Goal: Task Accomplishment & Management: Manage account settings

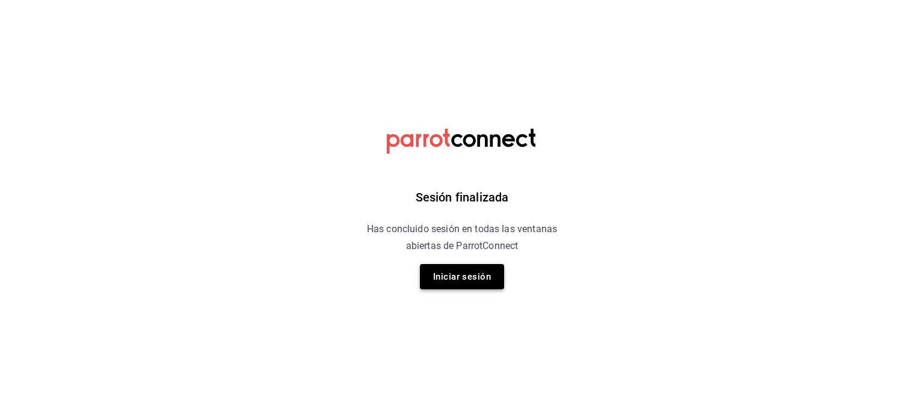
click at [448, 288] on button "Iniciar sesión" at bounding box center [462, 276] width 84 height 25
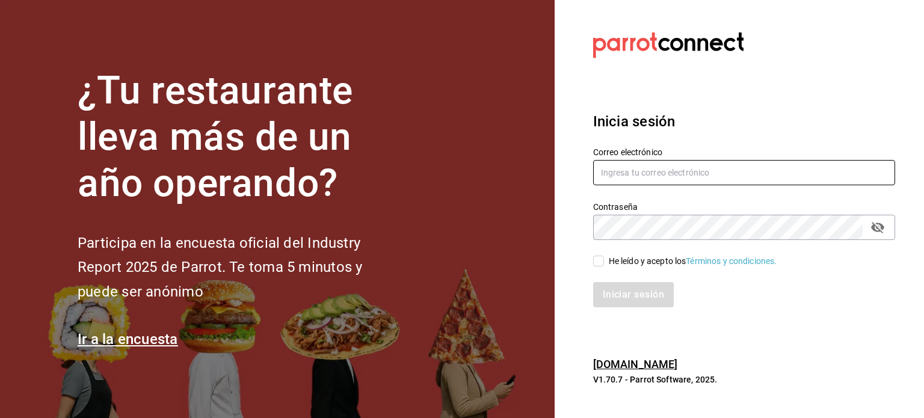
click at [633, 175] on input "text" at bounding box center [744, 172] width 302 height 25
type input "auxiliar.auditoria@dipromedic.com"
click at [606, 258] on span "He leído y acepto los Términos y condiciones." at bounding box center [690, 261] width 173 height 13
click at [604, 258] on input "He leído y acepto los Términos y condiciones." at bounding box center [598, 261] width 11 height 11
checkbox input "true"
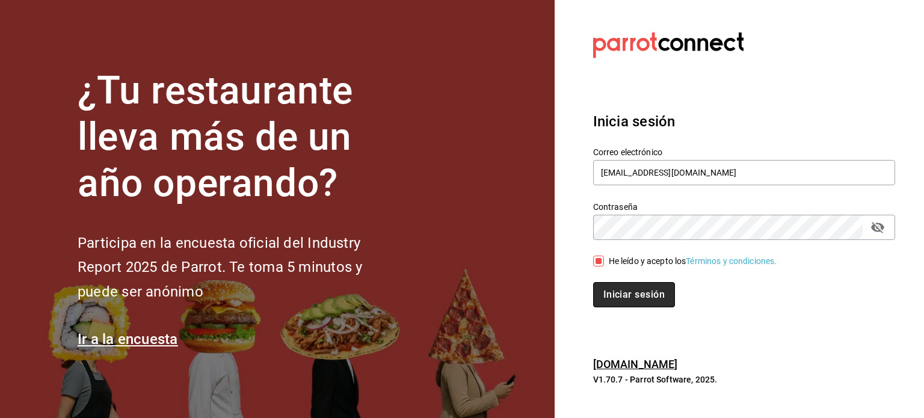
click at [617, 289] on button "Iniciar sesión" at bounding box center [634, 294] width 82 height 25
